Goal: Communication & Community: Participate in discussion

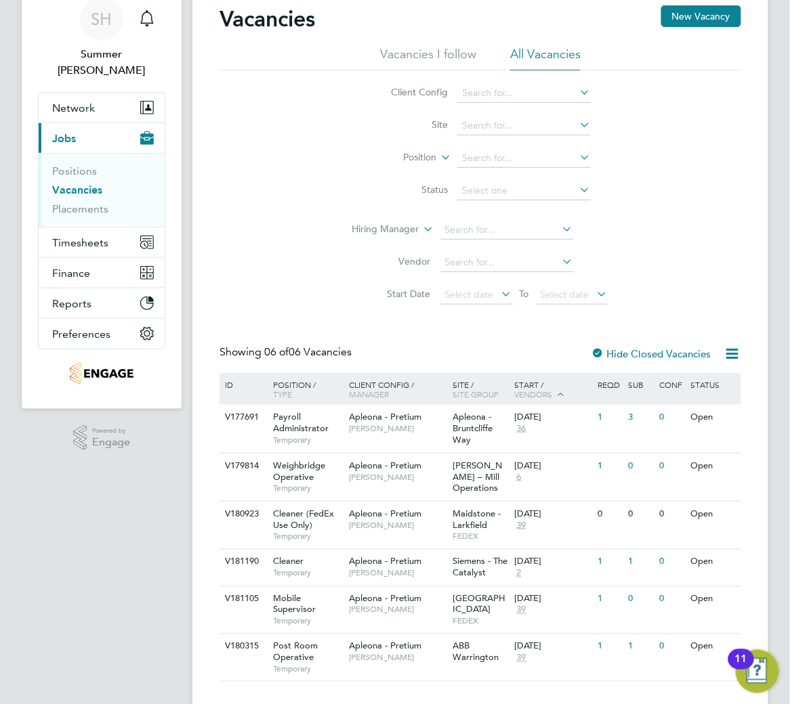
scroll to position [82, 0]
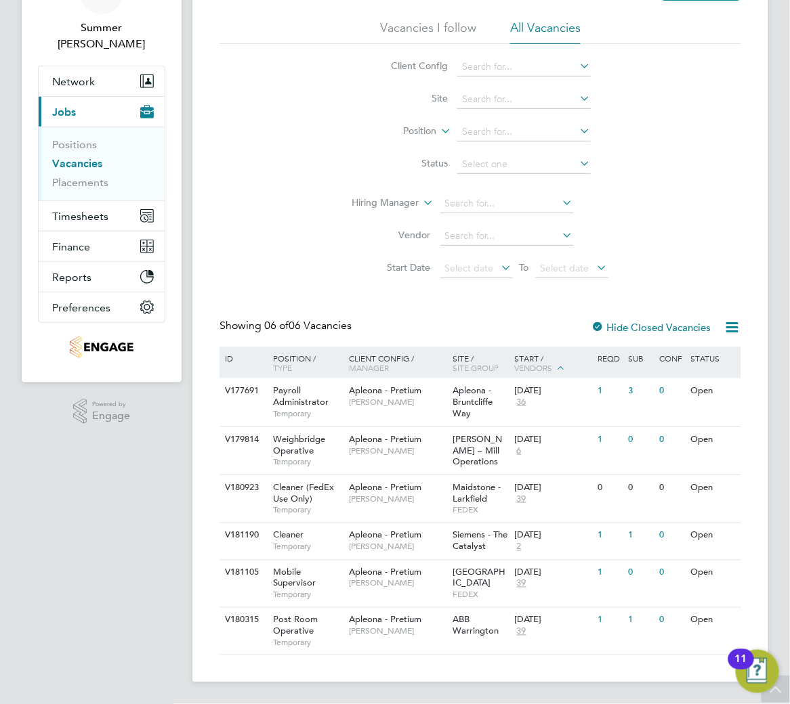
click at [726, 331] on icon at bounding box center [732, 327] width 17 height 17
click at [707, 356] on li "Download Vacancies Report" at bounding box center [669, 359] width 137 height 19
click at [424, 394] on div "Apleona - Pretium Maria Kuzniar" at bounding box center [397, 396] width 104 height 35
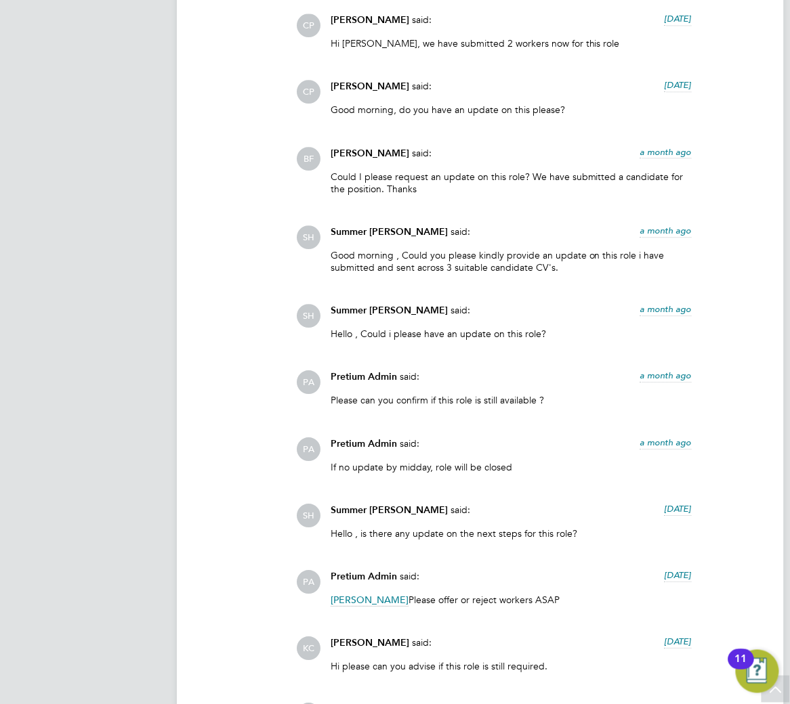
scroll to position [2077, 0]
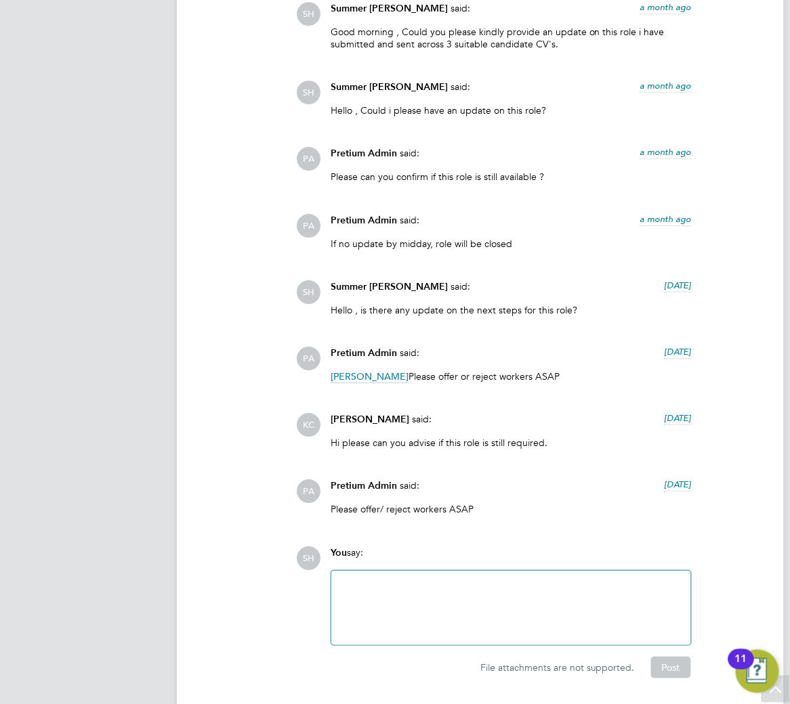
click at [470, 608] on div at bounding box center [510, 608] width 343 height 58
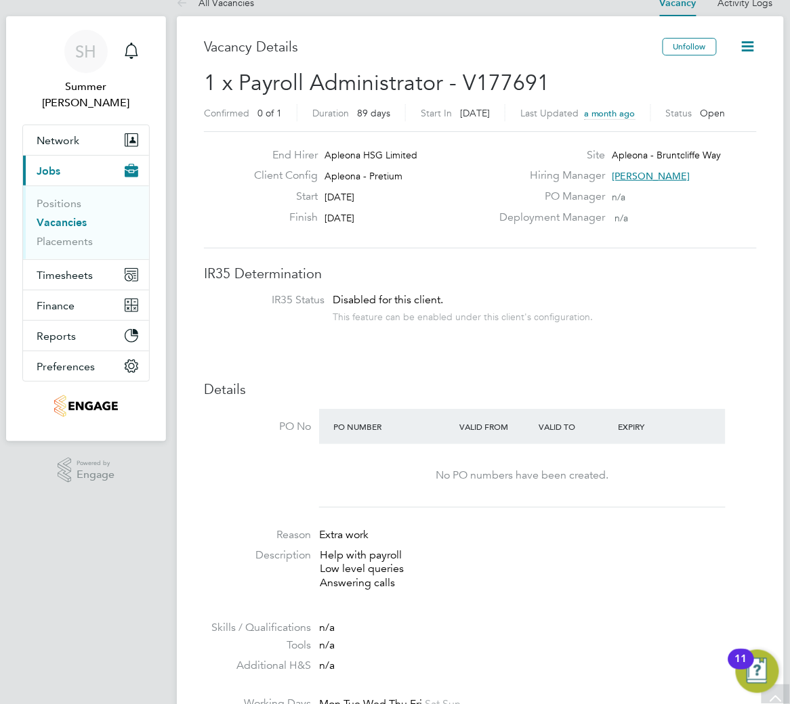
scroll to position [0, 0]
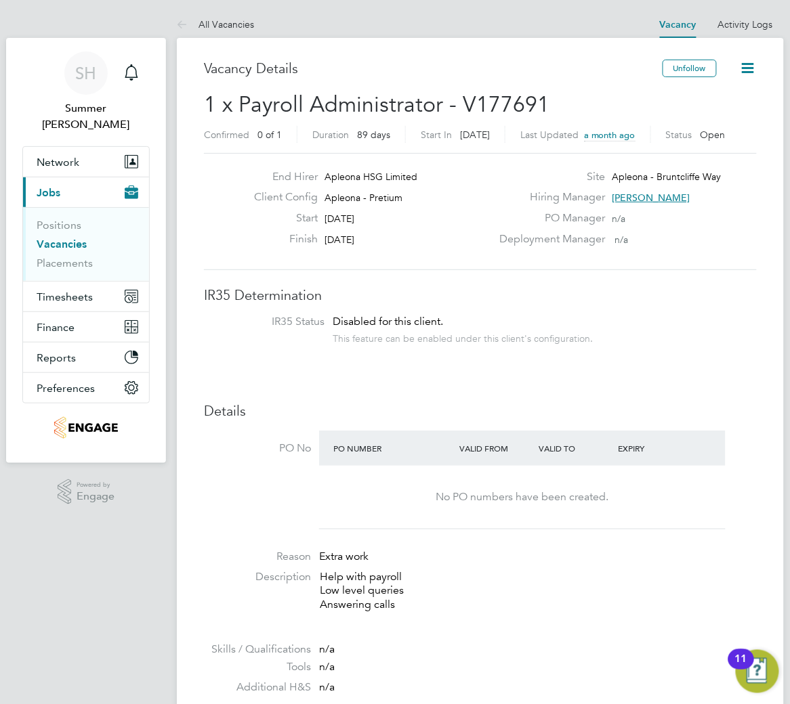
click at [755, 60] on icon at bounding box center [748, 68] width 17 height 17
click at [702, 118] on li "Update Status" at bounding box center [714, 119] width 79 height 19
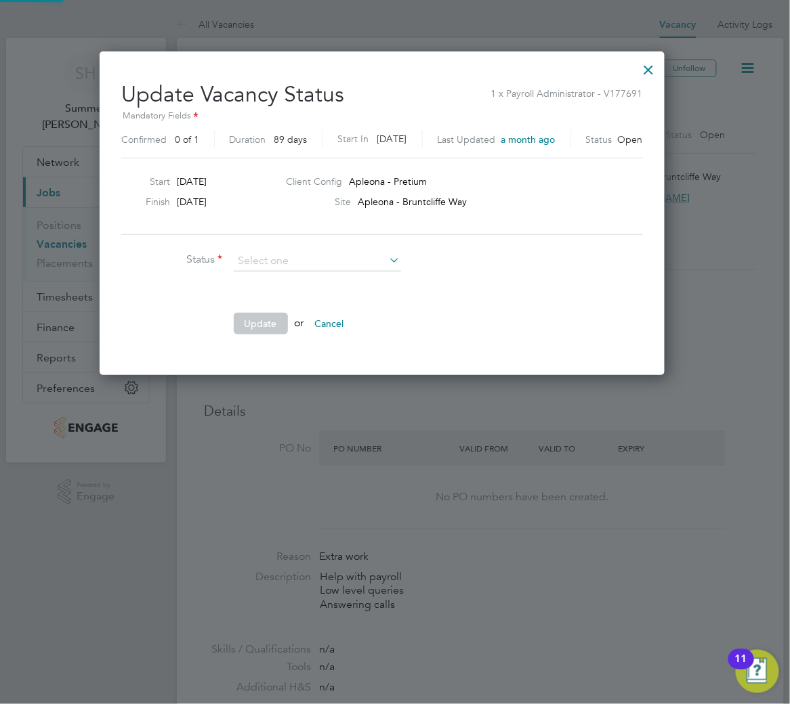
scroll to position [324, 591]
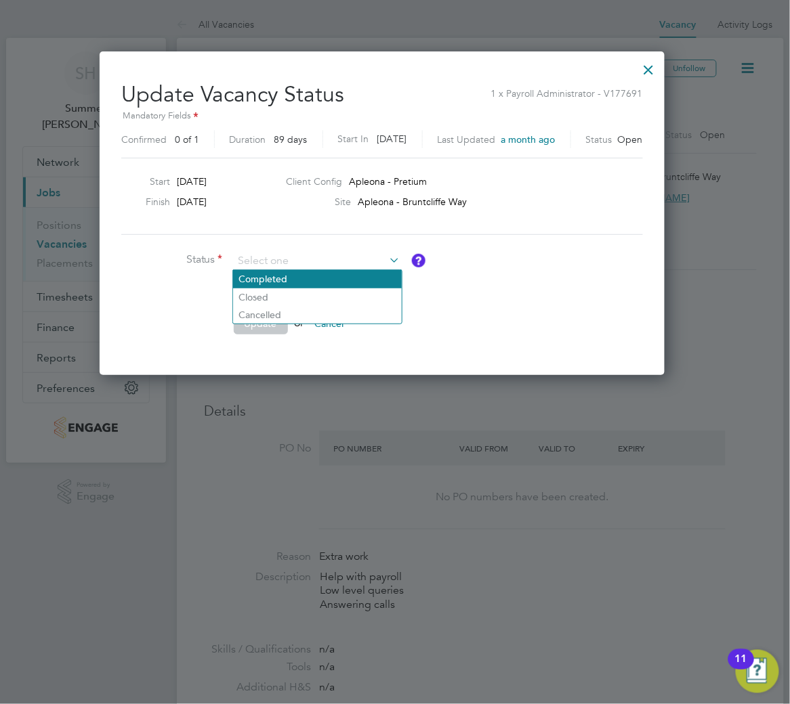
click at [287, 286] on li "Completed" at bounding box center [317, 279] width 169 height 18
type input "Completed"
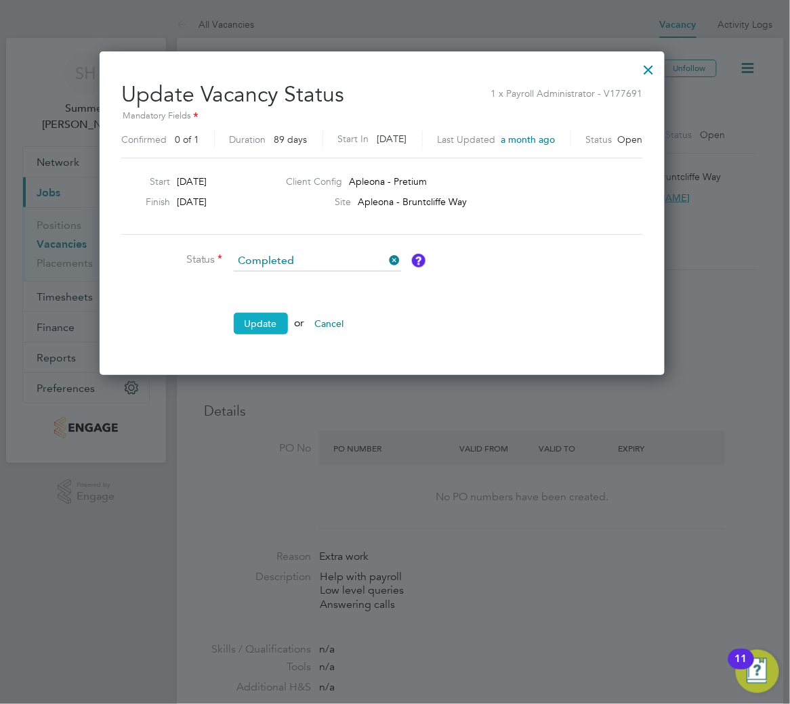
click at [280, 329] on button "Update" at bounding box center [261, 324] width 54 height 22
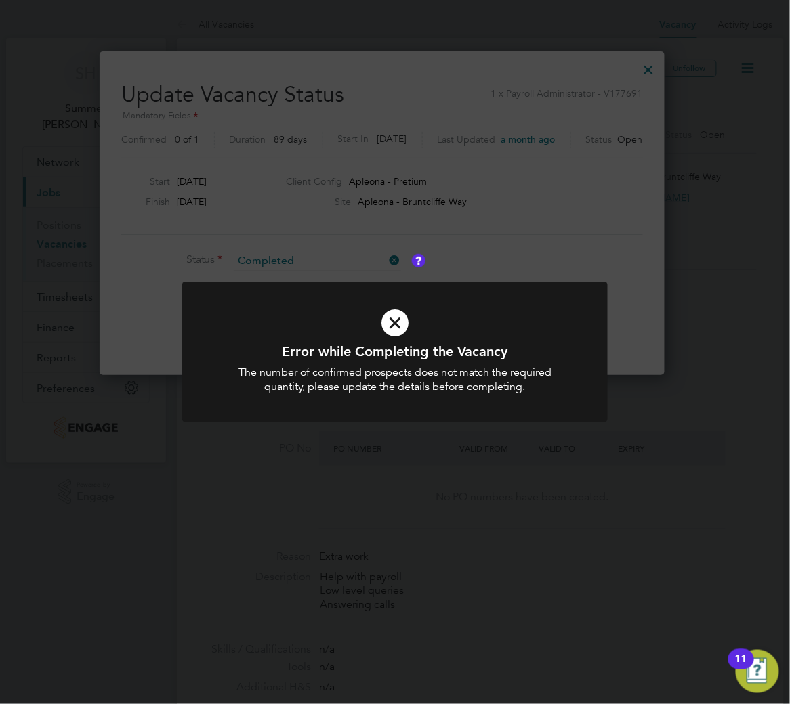
click at [459, 381] on div "The number of confirmed prospects does not match the required quantity, please …" at bounding box center [395, 380] width 352 height 28
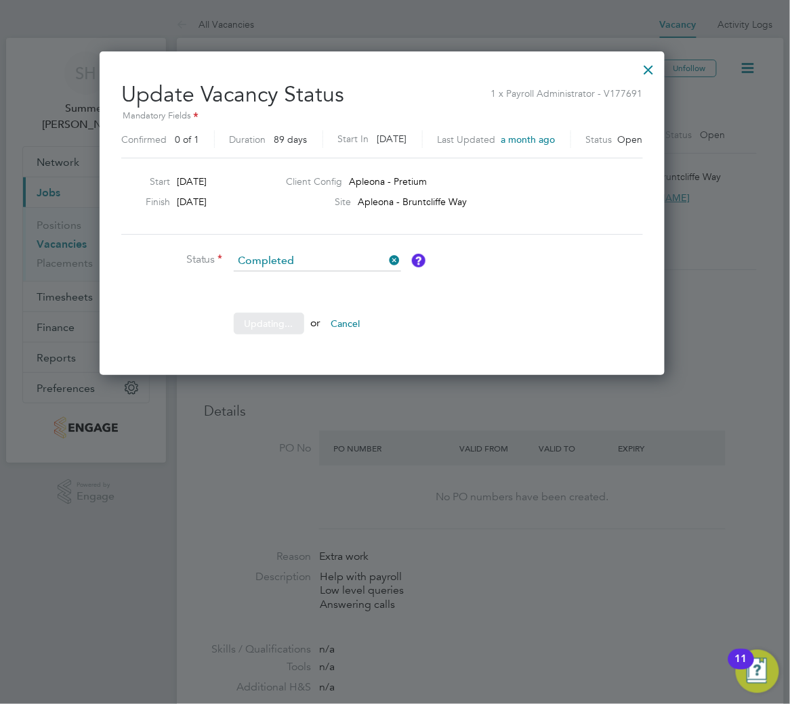
click at [418, 282] on li "Status Completed" at bounding box center [324, 268] width 406 height 34
click at [388, 248] on div "Update Vacancy Status 1 x Payroll Administrator - V177691 Mandatory Fields Conf…" at bounding box center [382, 209] width 522 height 278
click at [387, 258] on icon at bounding box center [387, 260] width 0 height 19
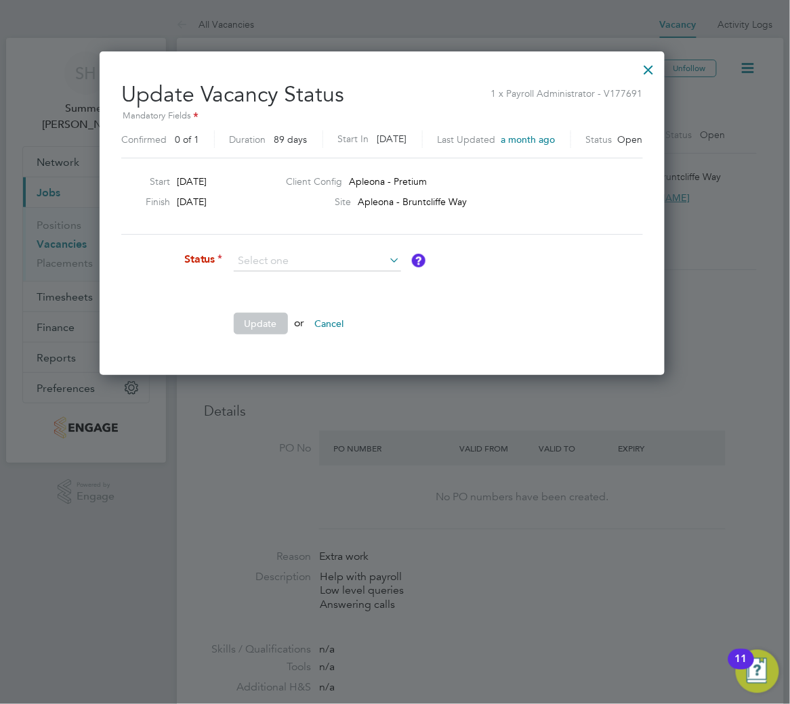
click at [661, 64] on div at bounding box center [649, 66] width 24 height 24
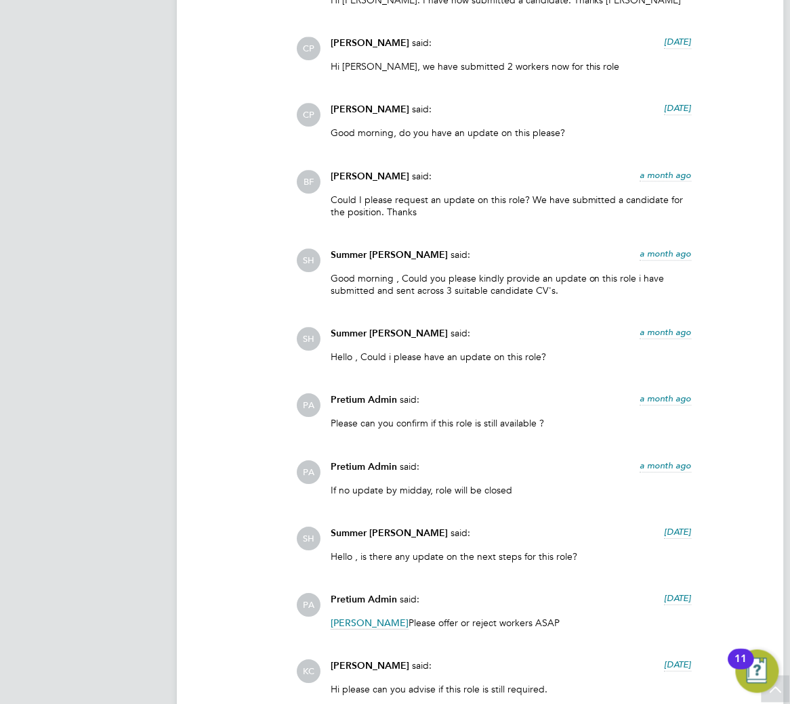
scroll to position [2122, 0]
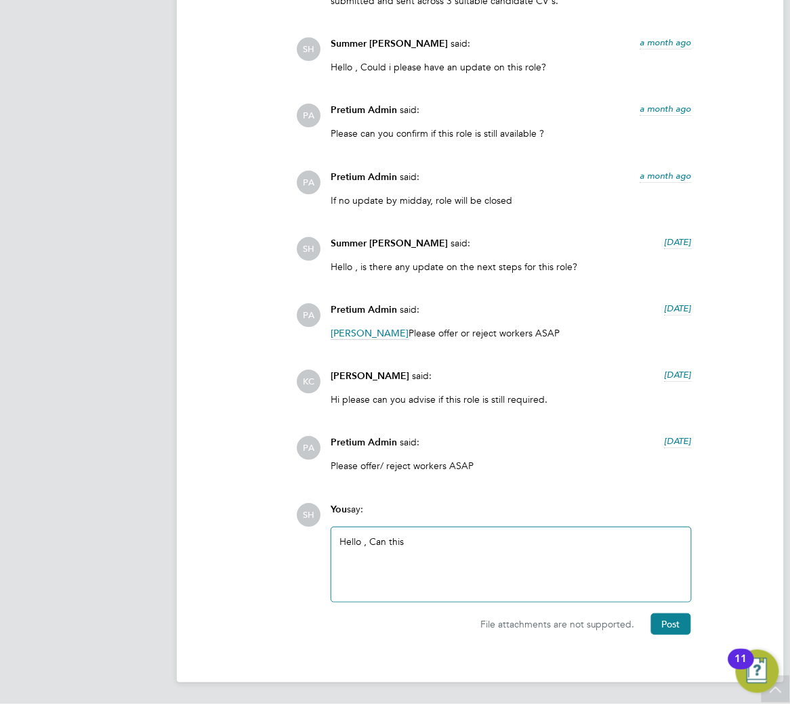
click at [477, 545] on div "Hello , Can this" at bounding box center [510, 565] width 343 height 58
drag, startPoint x: 645, startPoint y: 527, endPoint x: 646, endPoint y: 545, distance: 18.3
click at [667, 627] on button "Post" at bounding box center [671, 625] width 40 height 22
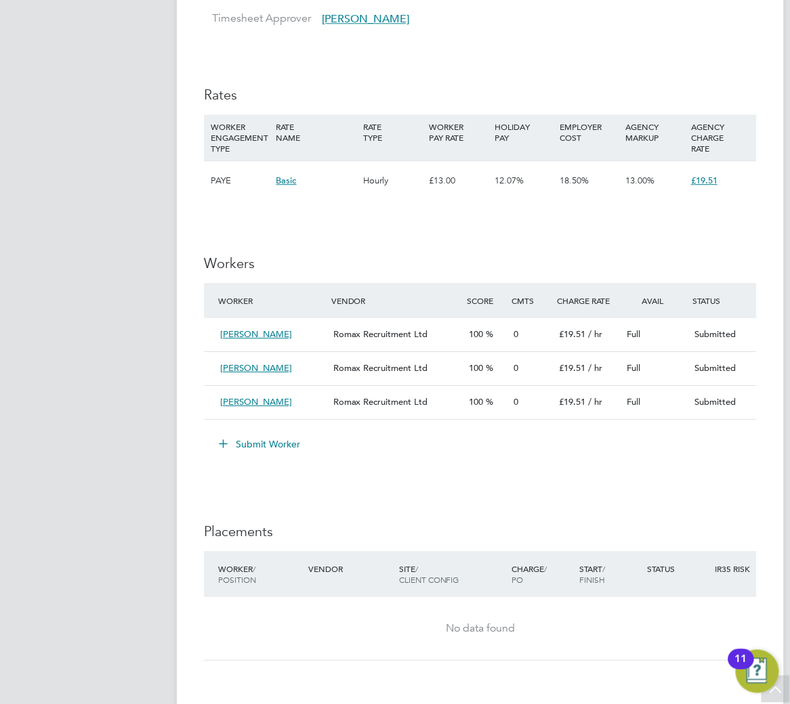
scroll to position [31, 0]
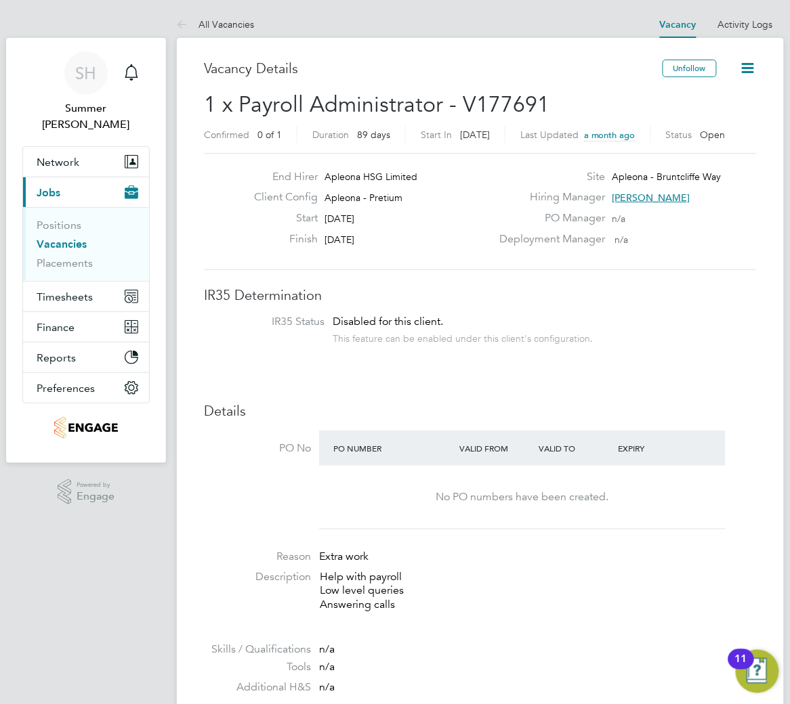
click at [58, 238] on link "Vacancies" at bounding box center [62, 244] width 50 height 13
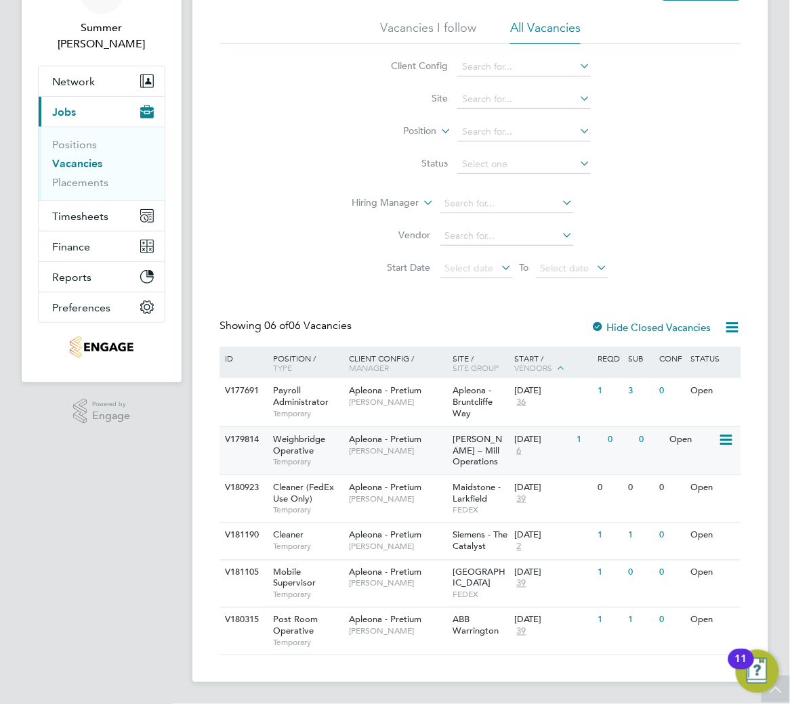
click at [340, 459] on span "Temporary" at bounding box center [307, 462] width 69 height 11
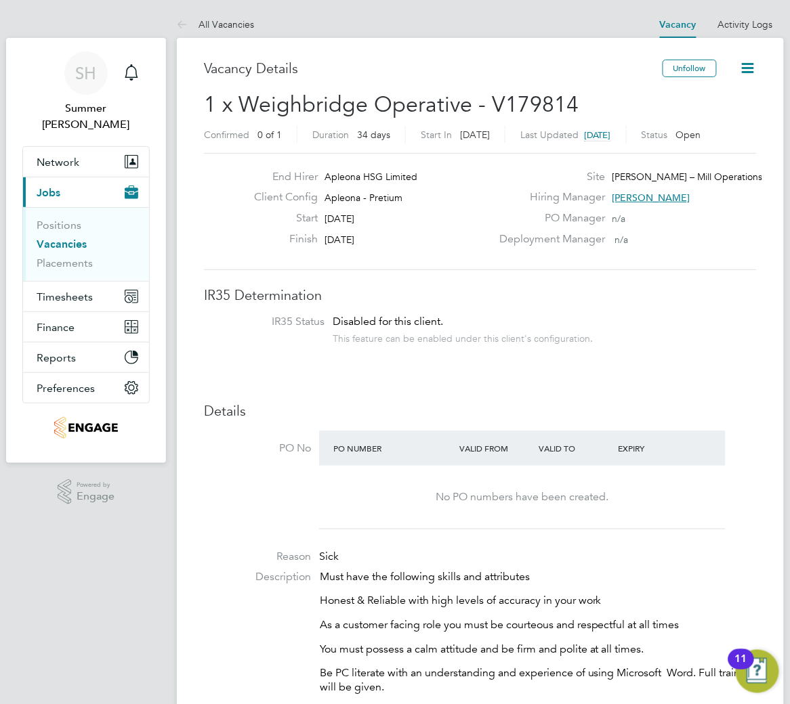
click at [76, 238] on link "Vacancies" at bounding box center [62, 244] width 50 height 13
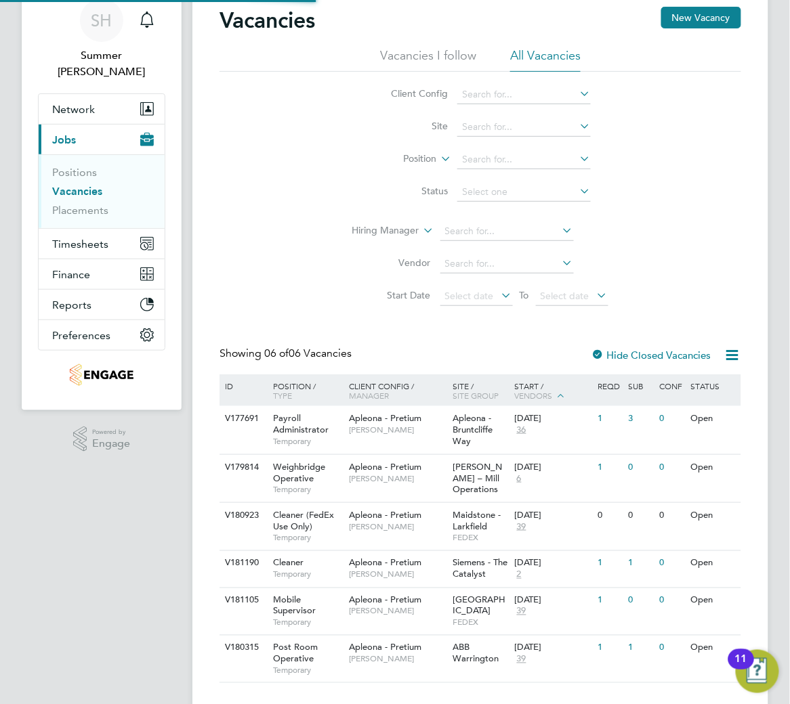
scroll to position [82, 0]
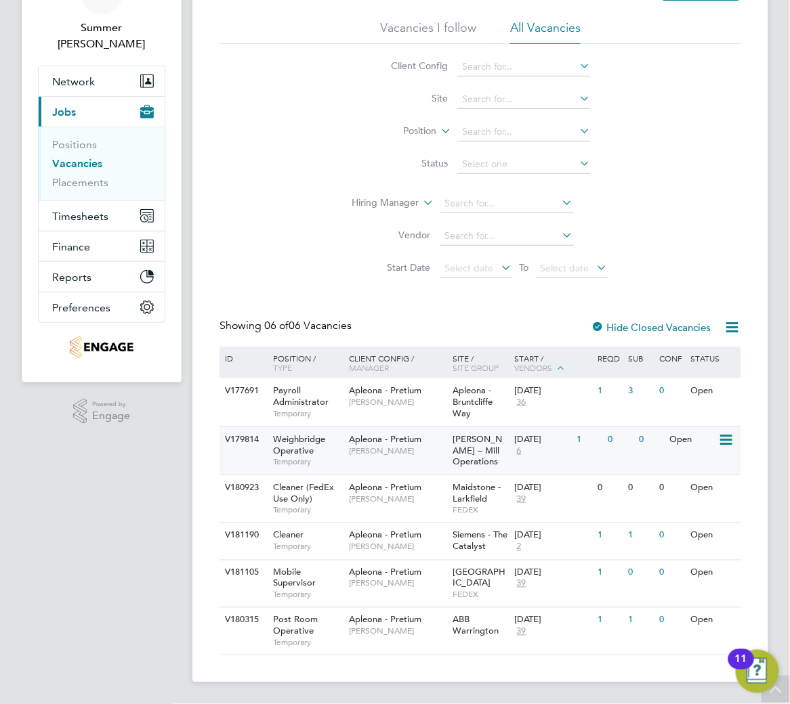
click at [320, 442] on span "Weighbridge Operative" at bounding box center [299, 444] width 52 height 23
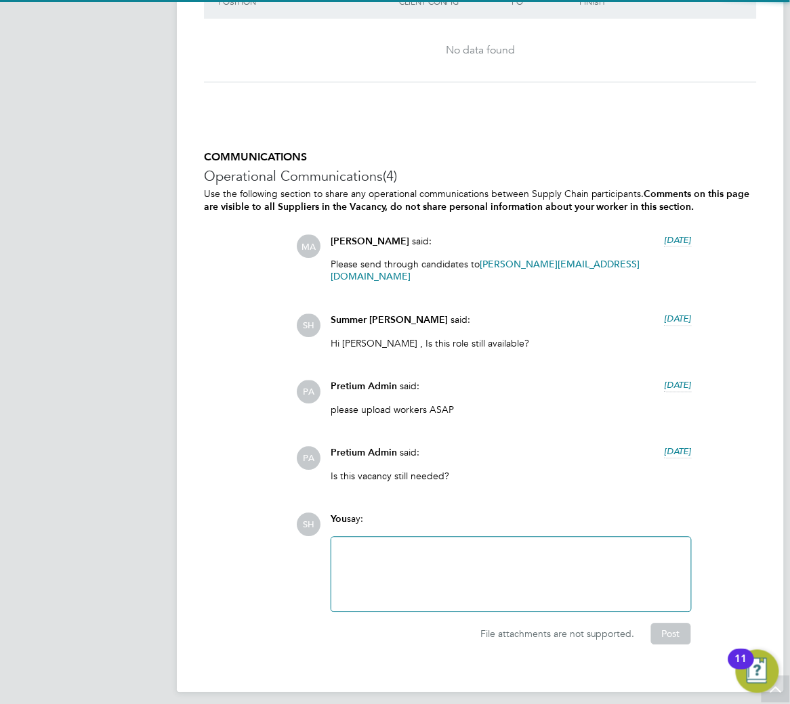
click at [418, 567] on div at bounding box center [510, 575] width 343 height 58
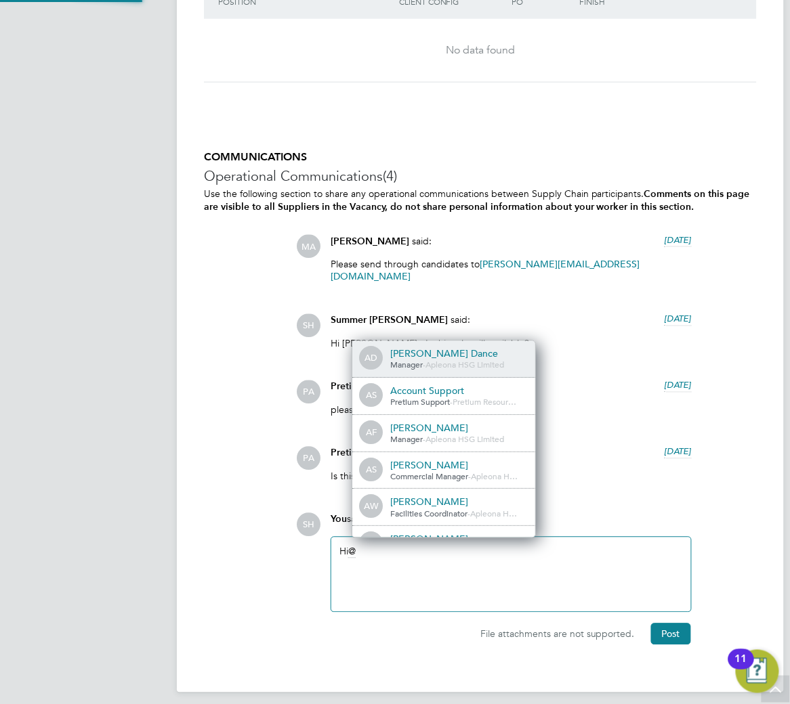
scroll to position [12, 136]
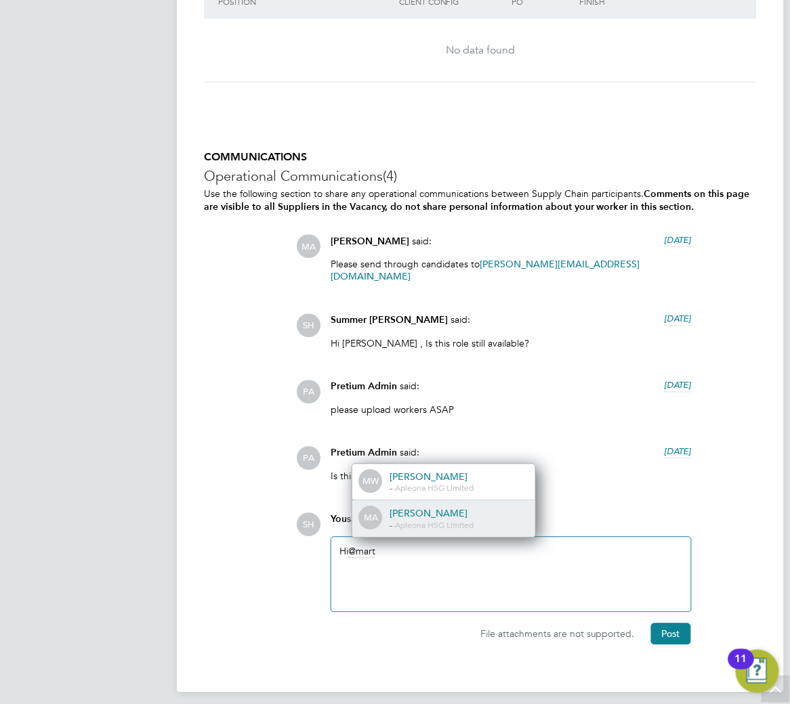
click at [462, 508] on div "[PERSON_NAME]" at bounding box center [457, 514] width 135 height 12
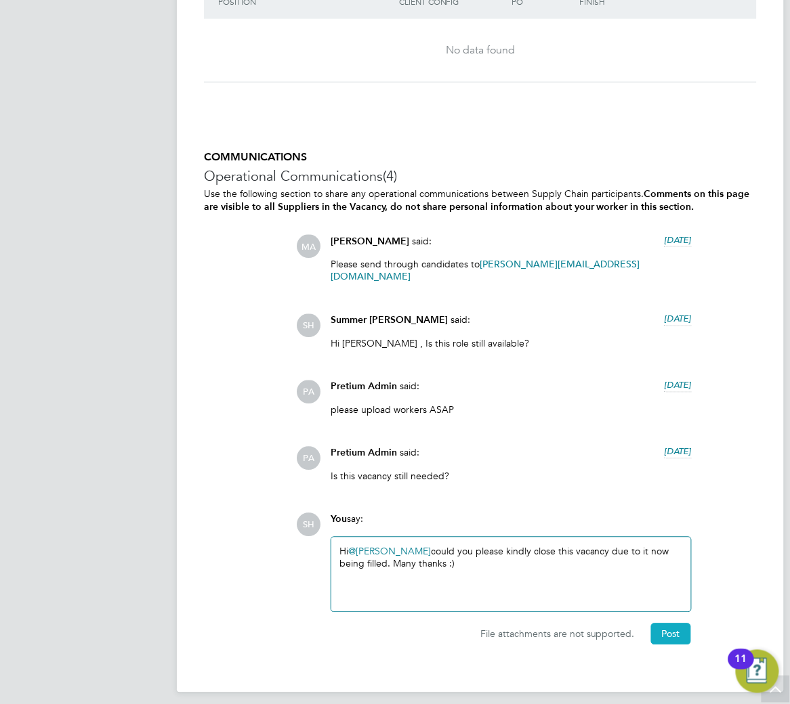
click at [684, 627] on button "Post" at bounding box center [671, 635] width 40 height 22
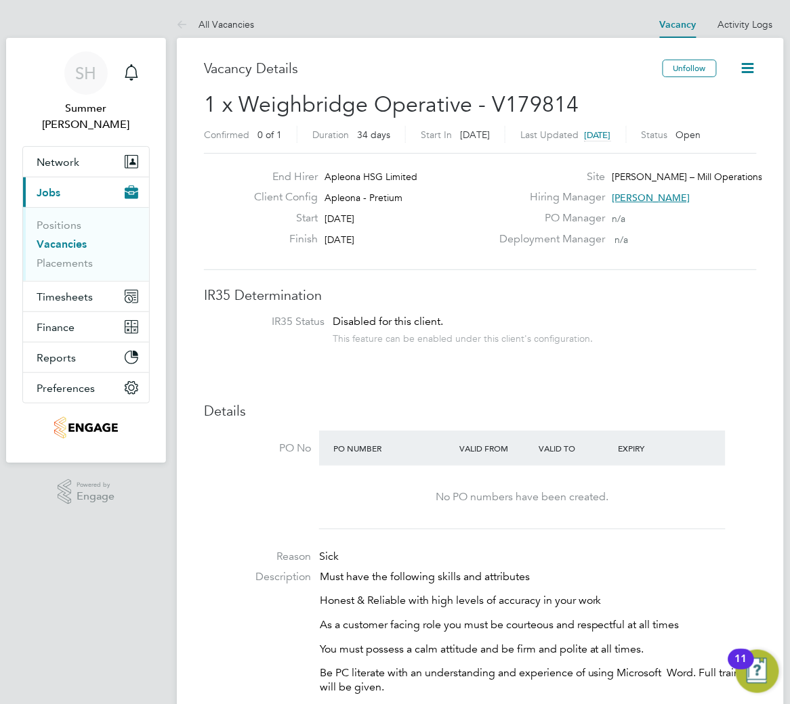
click at [205, 23] on link "All Vacancies" at bounding box center [215, 24] width 77 height 12
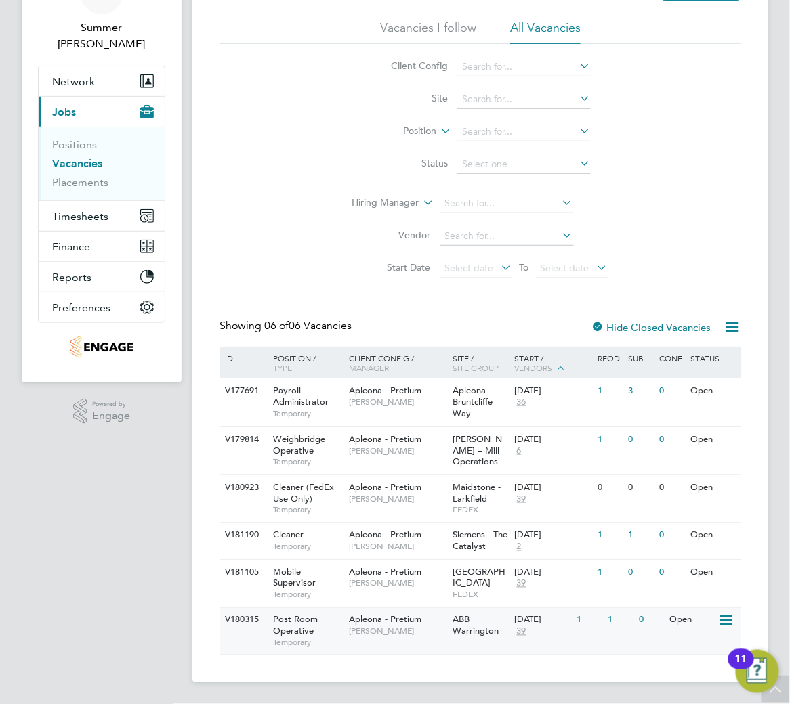
click at [415, 626] on div "Apleona - Pretium Michael Haycock" at bounding box center [397, 625] width 104 height 35
click at [736, 326] on icon at bounding box center [732, 327] width 17 height 17
click at [695, 358] on li "Download Vacancies Report" at bounding box center [669, 359] width 137 height 19
